Goal: Information Seeking & Learning: Learn about a topic

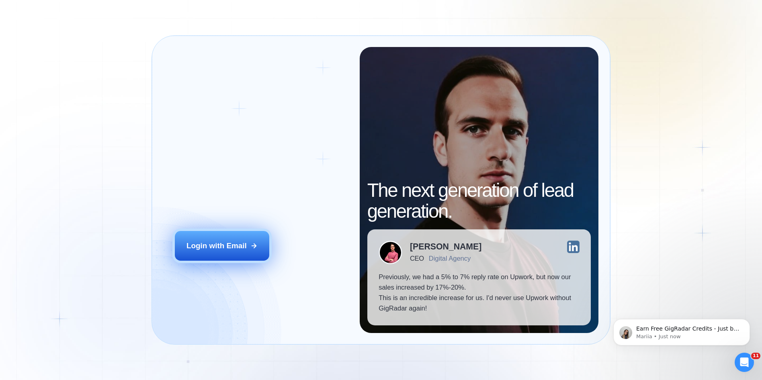
click at [233, 241] on button "Login with Email" at bounding box center [222, 245] width 94 height 29
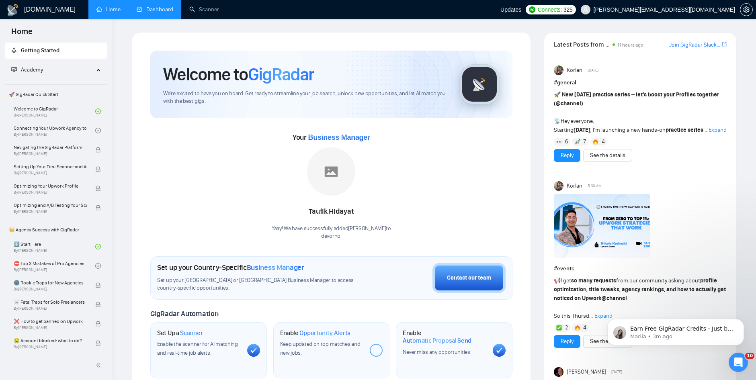
click at [160, 9] on link "Dashboard" at bounding box center [155, 9] width 37 height 7
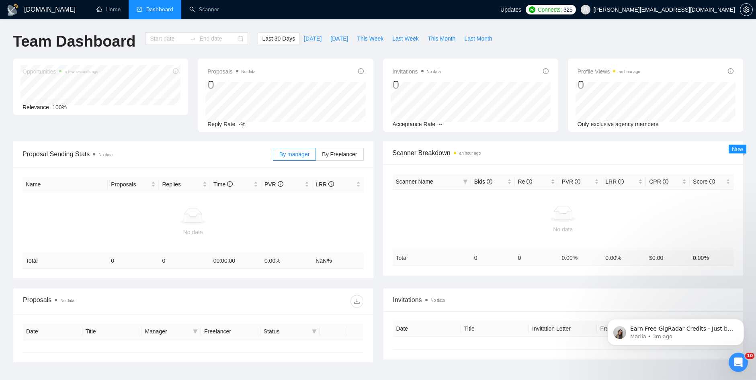
type input "[DATE]"
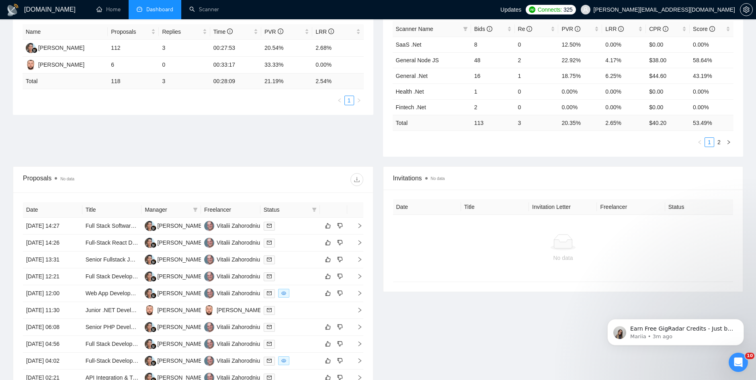
scroll to position [136, 0]
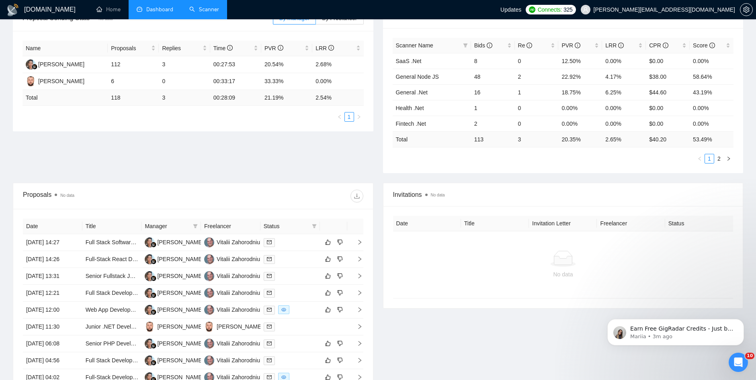
click at [207, 11] on link "Scanner" at bounding box center [204, 9] width 30 height 7
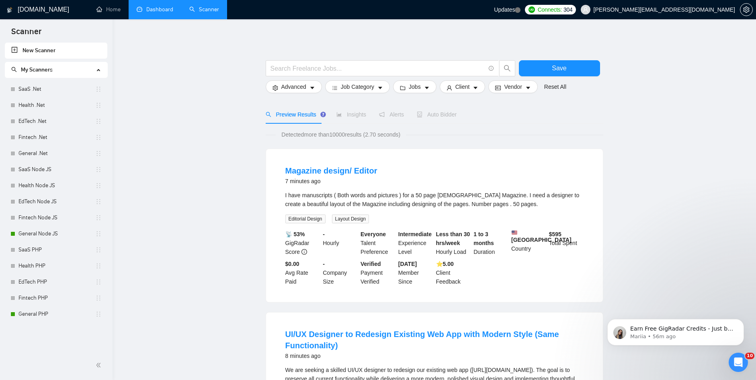
click at [150, 11] on link "Dashboard" at bounding box center [155, 9] width 37 height 7
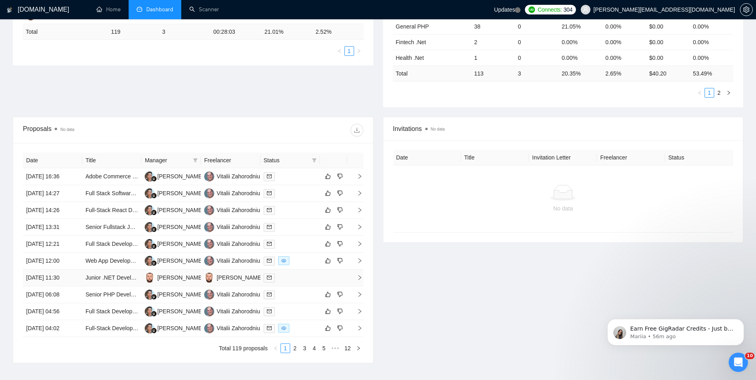
scroll to position [241, 0]
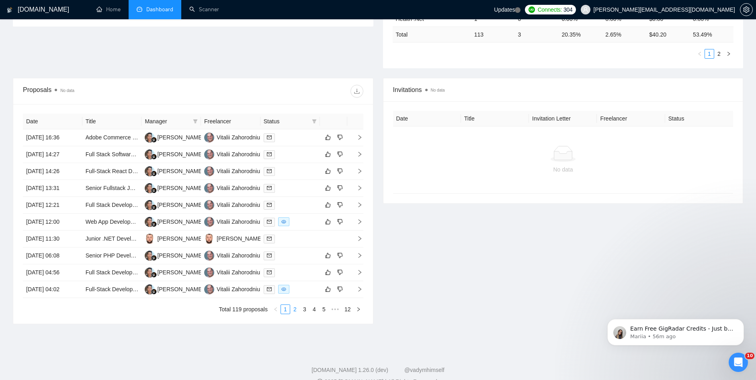
click at [296, 305] on link "2" at bounding box center [295, 309] width 9 height 9
click at [305, 312] on link "3" at bounding box center [304, 309] width 9 height 9
drag, startPoint x: 315, startPoint y: 312, endPoint x: 308, endPoint y: 288, distance: 25.6
click at [315, 312] on link "4" at bounding box center [314, 309] width 9 height 9
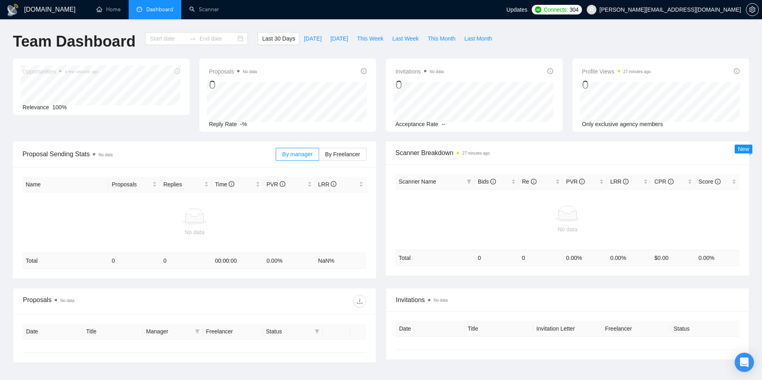
type input "[DATE]"
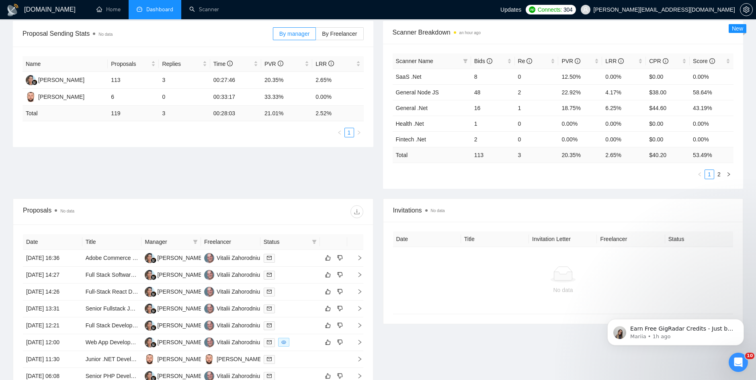
scroll to position [257, 0]
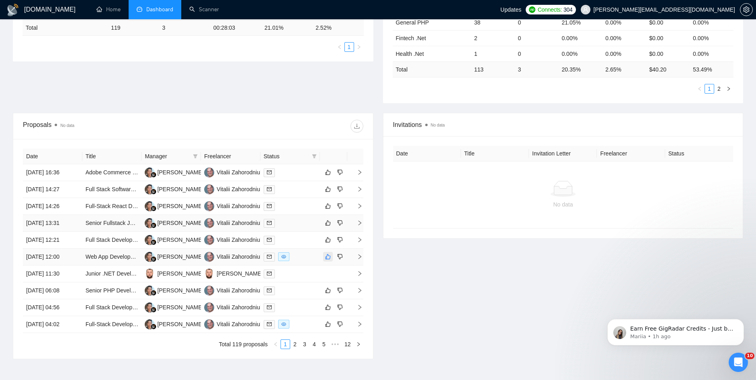
scroll to position [257, 0]
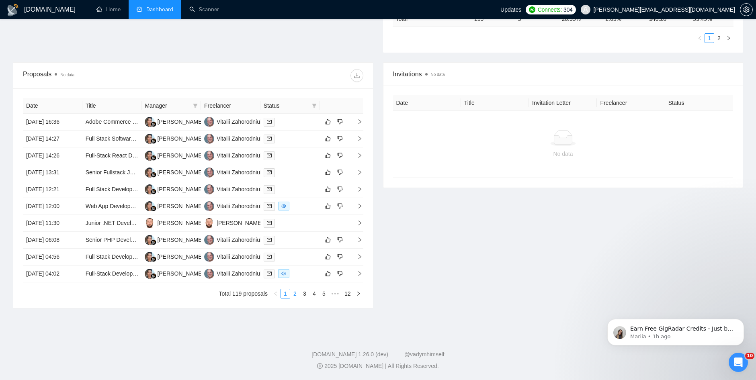
click at [298, 297] on link "2" at bounding box center [295, 294] width 9 height 9
click at [306, 295] on link "3" at bounding box center [304, 294] width 9 height 9
click at [286, 295] on link "1" at bounding box center [285, 294] width 9 height 9
click at [293, 294] on link "2" at bounding box center [295, 294] width 9 height 9
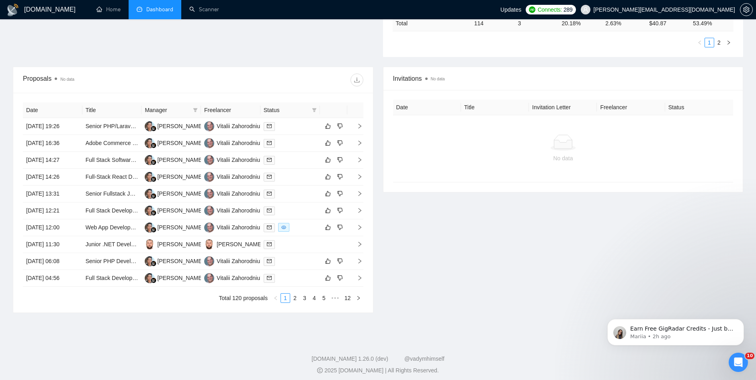
scroll to position [257, 0]
